Goal: Information Seeking & Learning: Check status

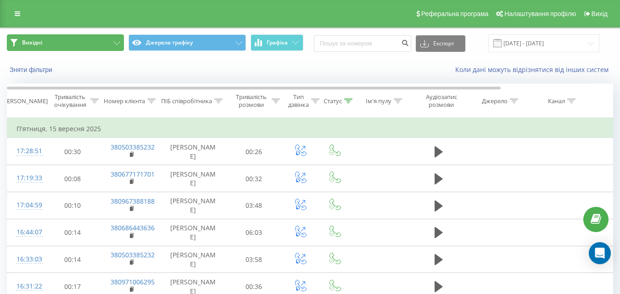
click at [103, 40] on button "Вихідні" at bounding box center [65, 42] width 117 height 17
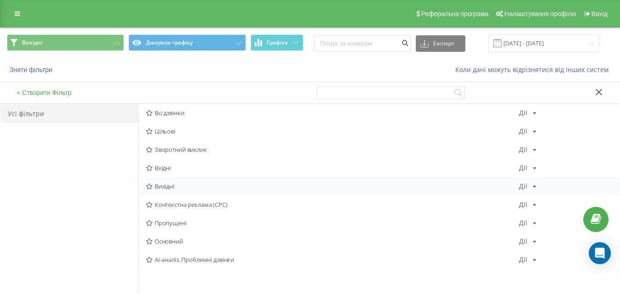
click at [176, 185] on span "Вихідні" at bounding box center [332, 186] width 373 height 6
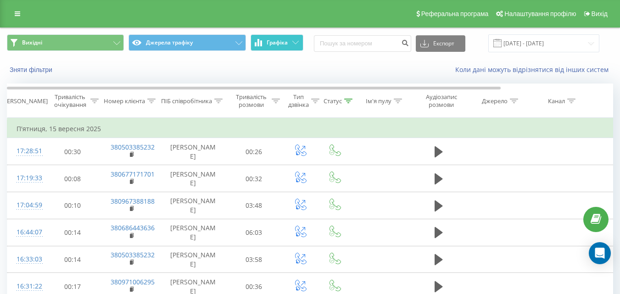
click at [270, 46] on font "Графіка" at bounding box center [277, 43] width 21 height 8
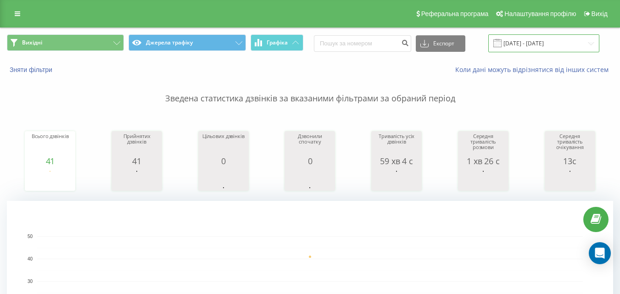
click at [546, 42] on input "[DATE] - [DATE]" at bounding box center [544, 43] width 111 height 18
click at [524, 52] on input "[DATE] - [DATE]" at bounding box center [544, 43] width 111 height 18
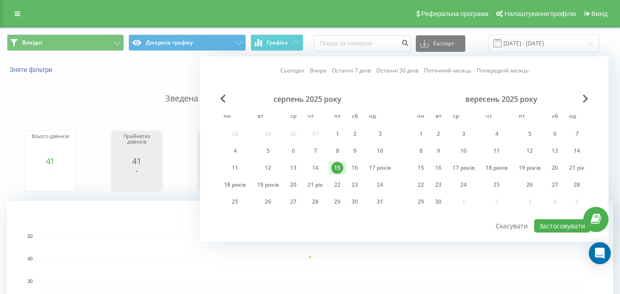
drag, startPoint x: 256, startPoint y: 186, endPoint x: 288, endPoint y: 192, distance: 32.7
click at [257, 187] on font "19 років" at bounding box center [268, 185] width 22 height 8
click at [565, 231] on button "Застосовувати" at bounding box center [563, 226] width 56 height 13
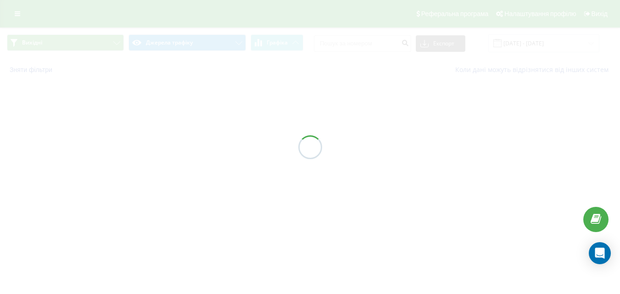
type input "[DATE] - [DATE]"
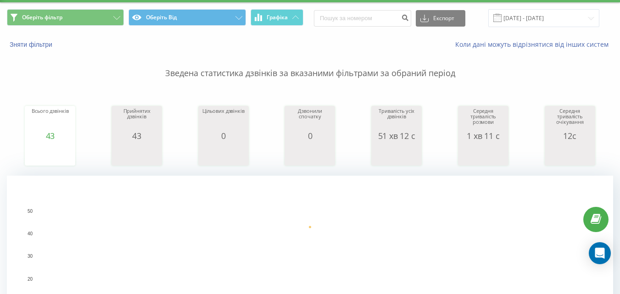
scroll to position [46, 0]
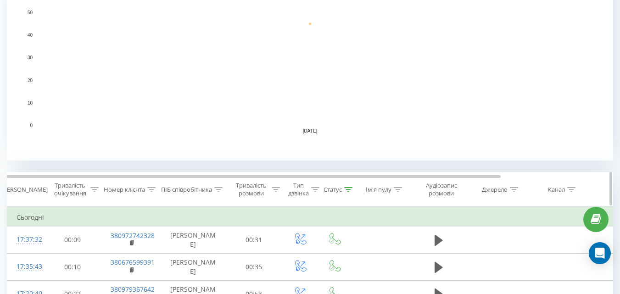
scroll to position [138, 0]
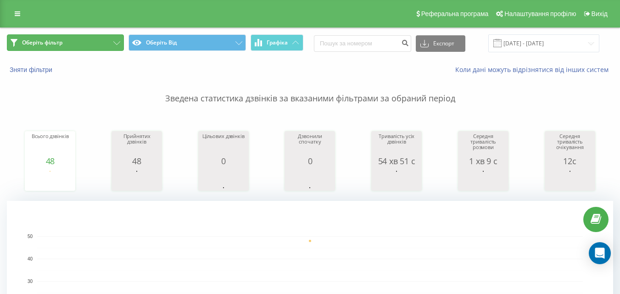
click at [85, 46] on button "Оберіть фільтр" at bounding box center [65, 42] width 117 height 17
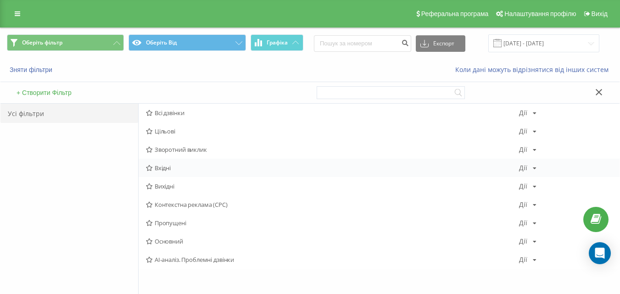
click at [167, 170] on font "Вхідні" at bounding box center [163, 168] width 16 height 8
